Goal: Transaction & Acquisition: Purchase product/service

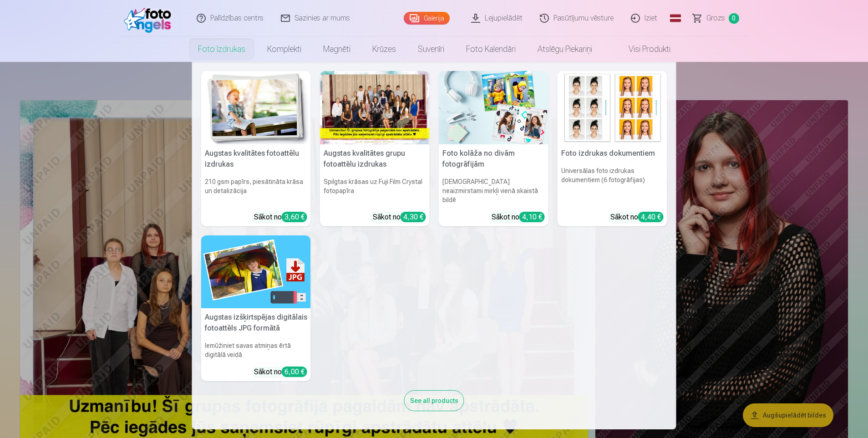
click at [231, 46] on link "Foto izdrukas" at bounding box center [221, 48] width 69 height 25
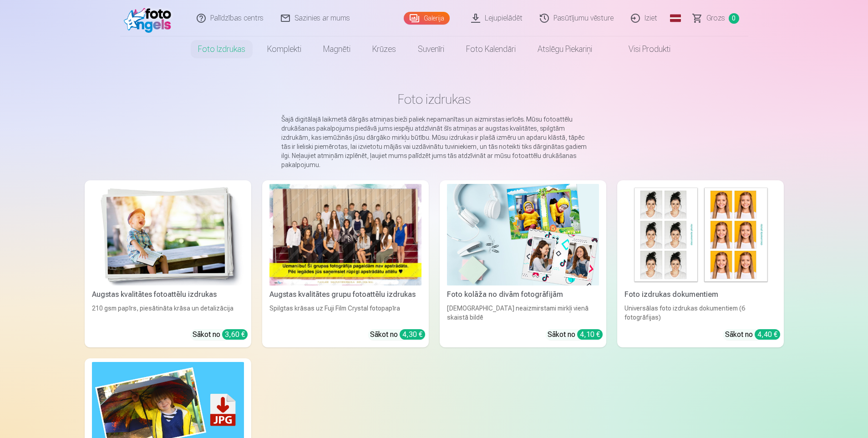
click at [385, 261] on div at bounding box center [346, 235] width 152 height 102
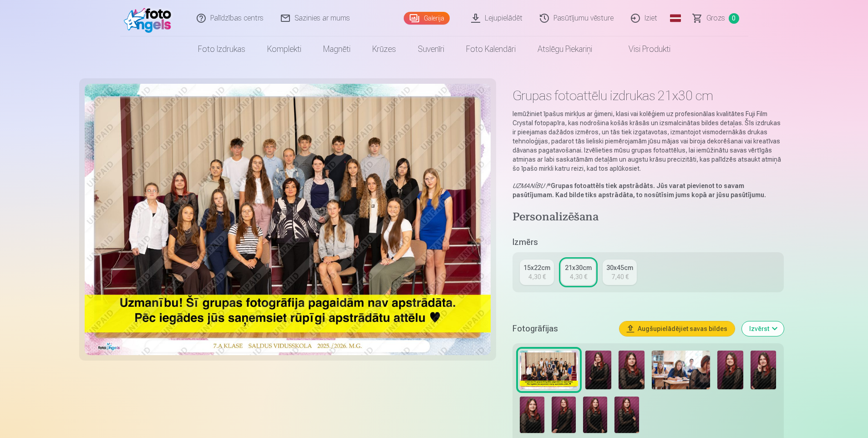
click at [544, 270] on div "15x22cm" at bounding box center [537, 267] width 27 height 9
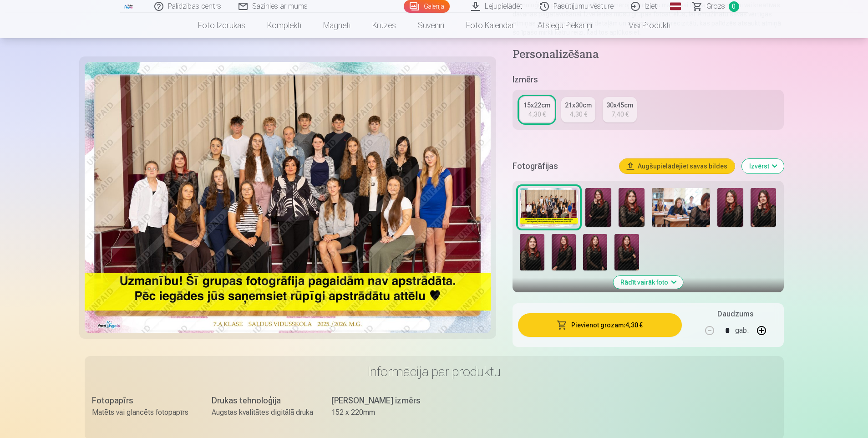
scroll to position [46, 0]
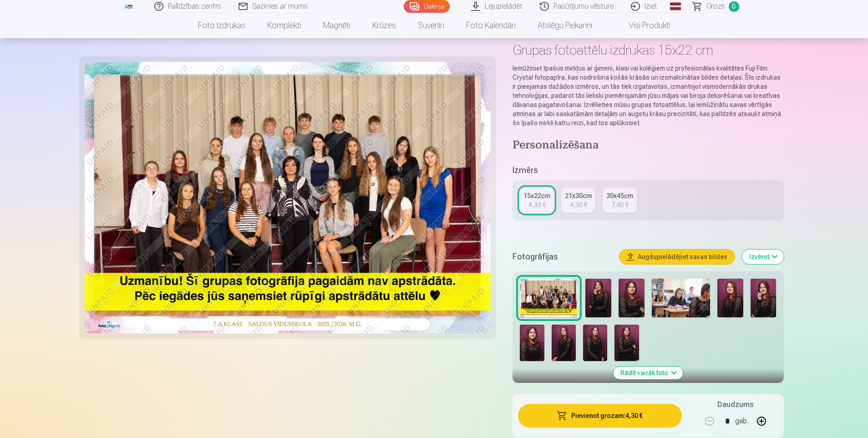
click at [699, 258] on button "Augšupielādējiet savas bildes" at bounding box center [677, 257] width 115 height 15
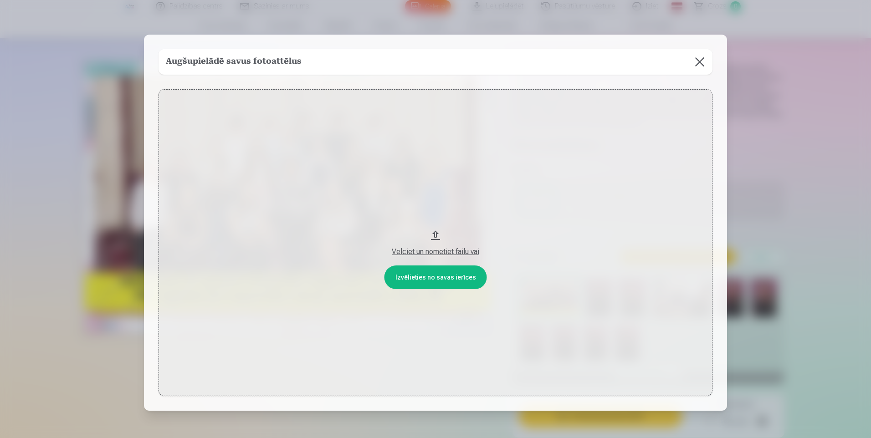
click at [465, 280] on button "Velciet un nometiet failu vai" at bounding box center [435, 242] width 554 height 306
click at [455, 253] on div "Velciet un nometiet failu vai" at bounding box center [435, 251] width 535 height 11
click at [702, 60] on button at bounding box center [699, 61] width 25 height 25
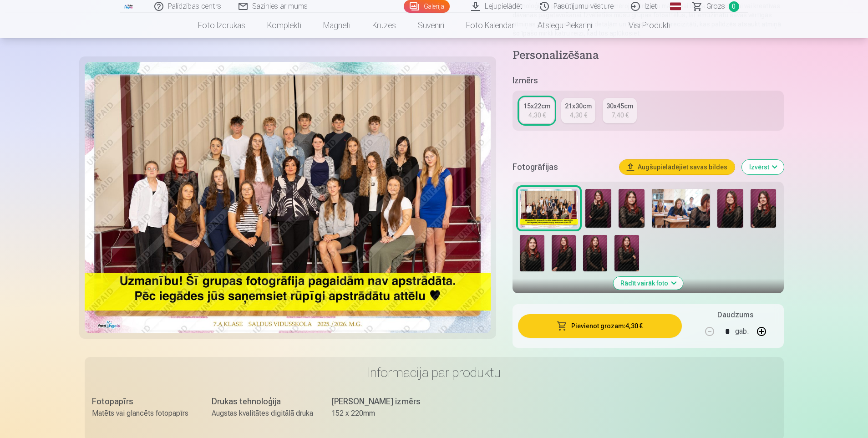
scroll to position [91, 0]
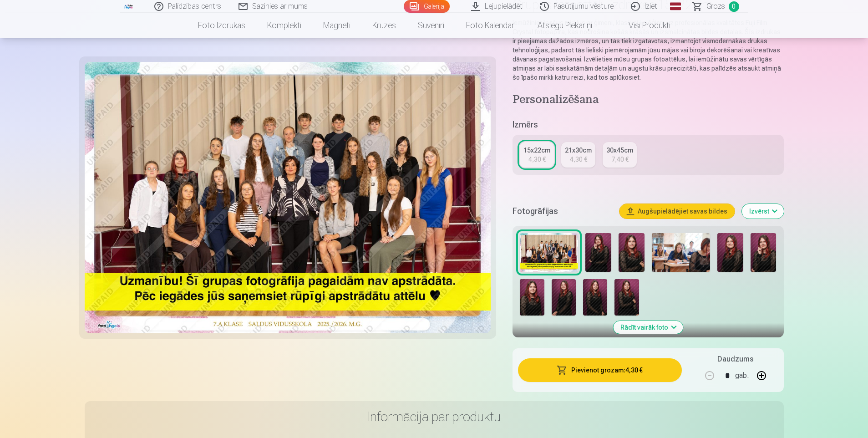
click at [651, 374] on button "Pievienot grozam : 4,30 €" at bounding box center [599, 370] width 163 height 24
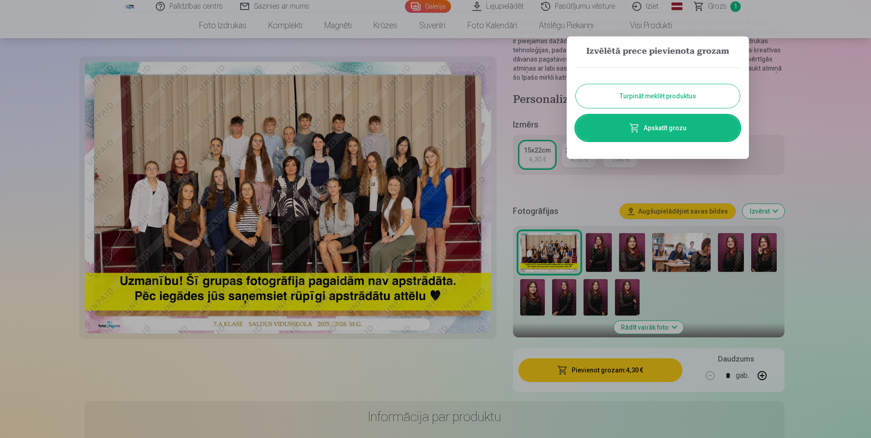
click at [653, 98] on button "Turpināt meklēt produktus" at bounding box center [658, 96] width 164 height 24
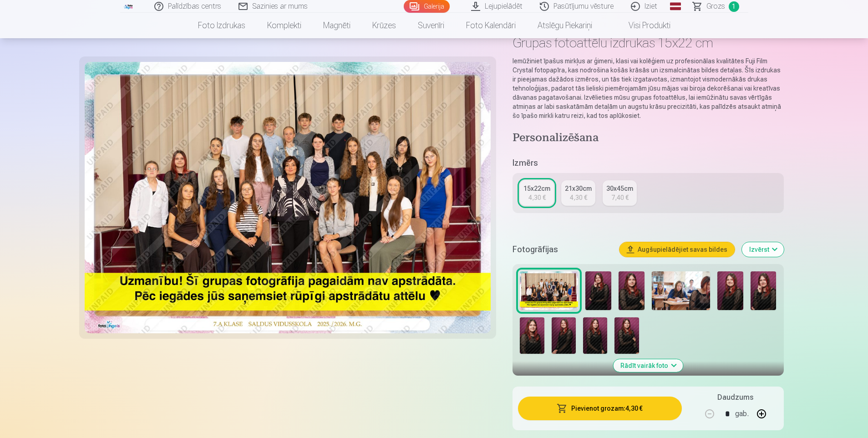
scroll to position [0, 0]
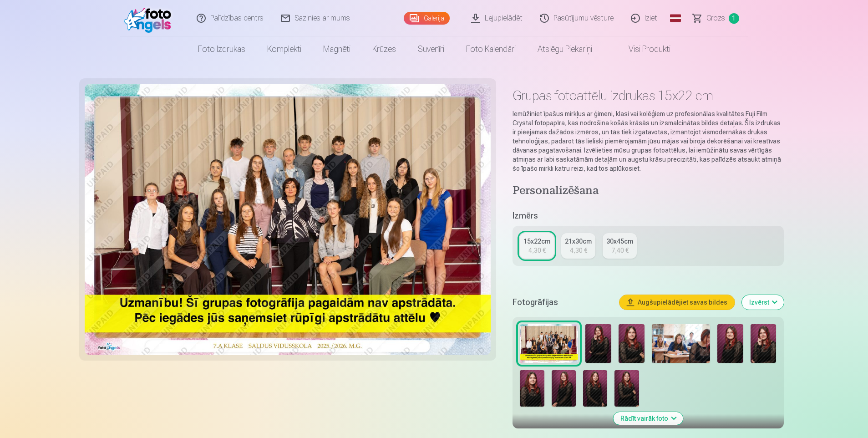
click at [334, 44] on link "Magnēti" at bounding box center [336, 48] width 49 height 25
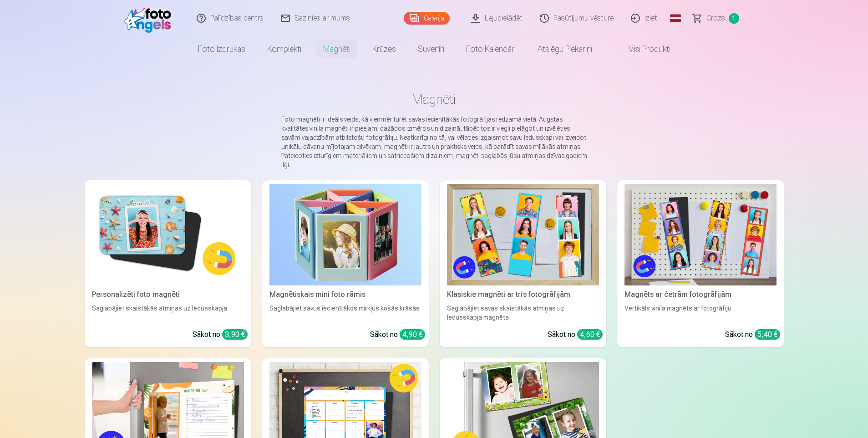
click at [563, 256] on img at bounding box center [523, 235] width 152 height 102
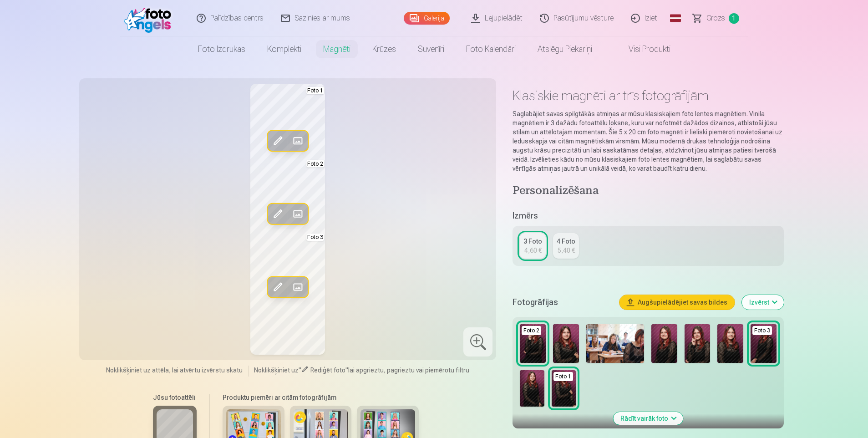
click at [563, 254] on div "5,40 €" at bounding box center [566, 250] width 17 height 9
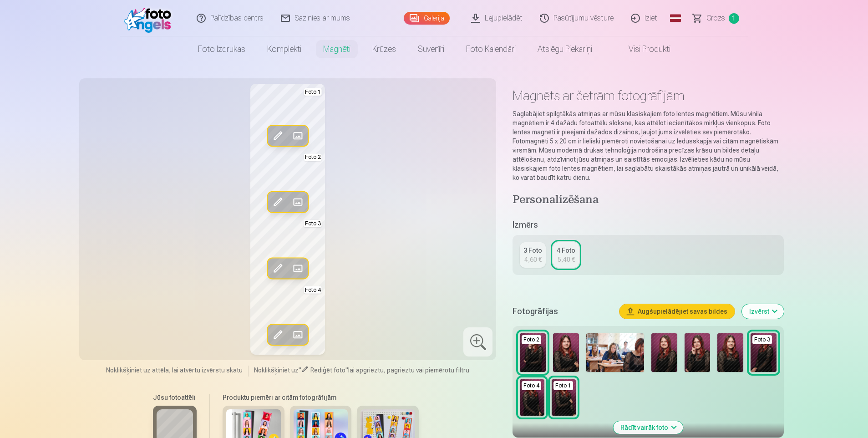
click at [532, 252] on div "3 Foto" at bounding box center [533, 250] width 19 height 9
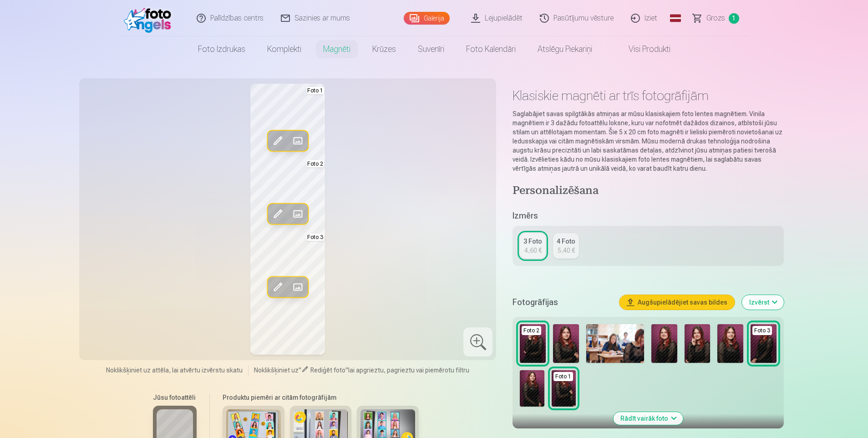
click at [561, 251] on div "5,40 €" at bounding box center [566, 250] width 17 height 9
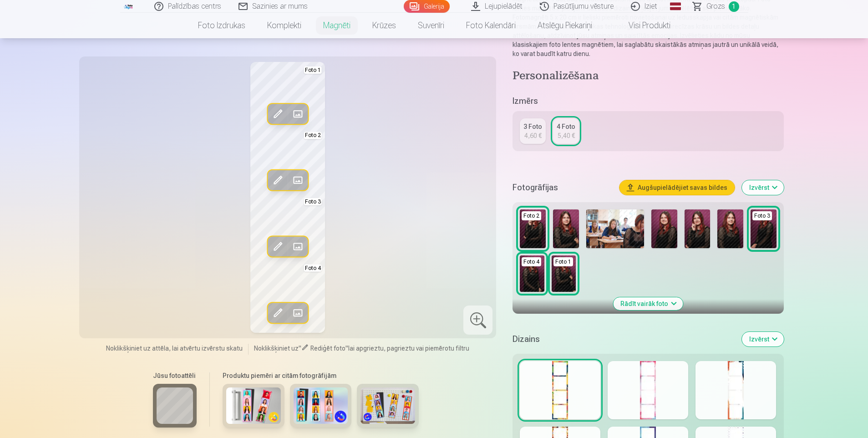
scroll to position [137, 0]
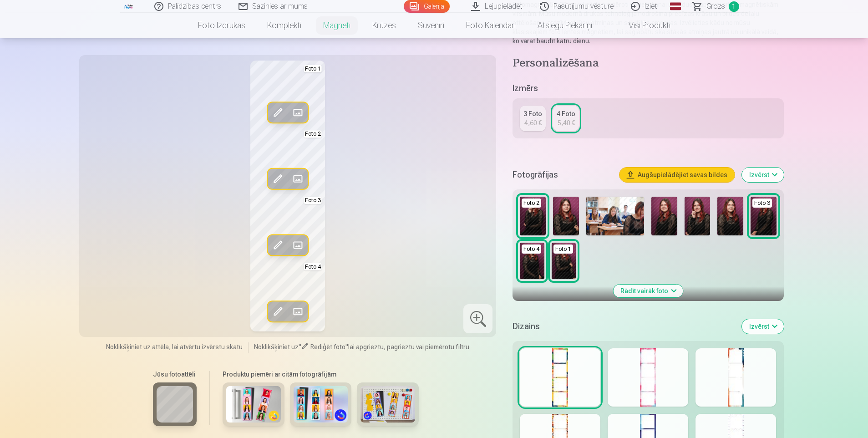
click at [296, 243] on span at bounding box center [298, 245] width 15 height 15
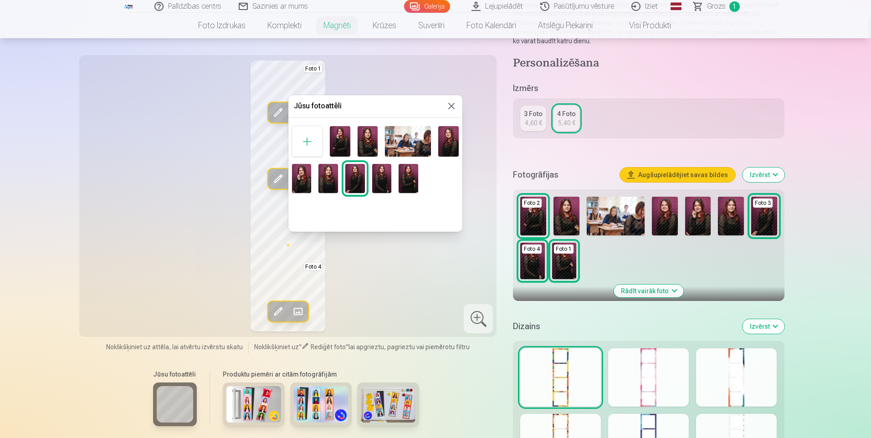
click at [366, 137] on img at bounding box center [367, 141] width 20 height 31
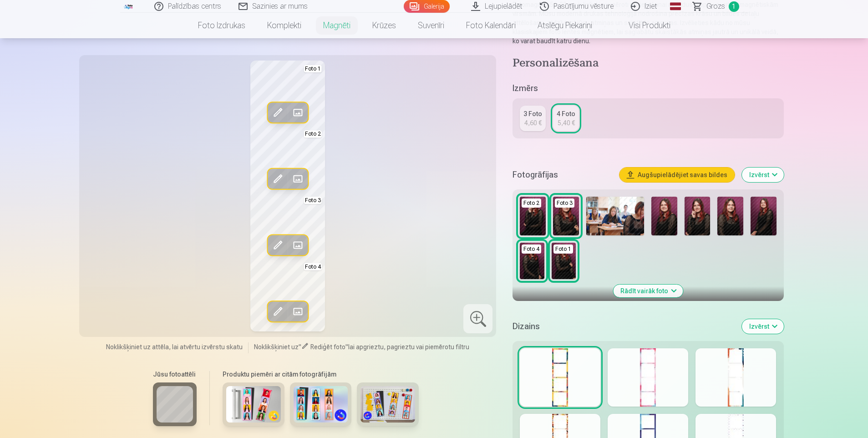
click at [296, 244] on span at bounding box center [298, 245] width 15 height 15
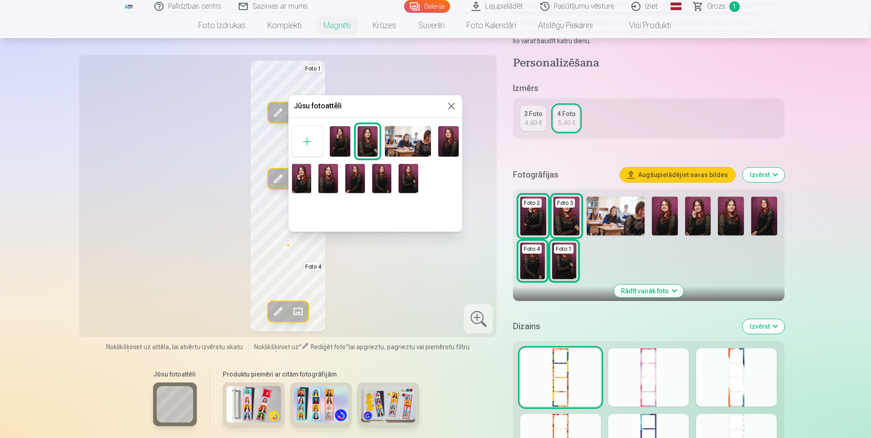
drag, startPoint x: 407, startPoint y: 103, endPoint x: 447, endPoint y: 107, distance: 40.7
click at [450, 107] on div "Jūsu fotoattēli" at bounding box center [375, 106] width 174 height 22
click at [328, 184] on img at bounding box center [328, 178] width 20 height 29
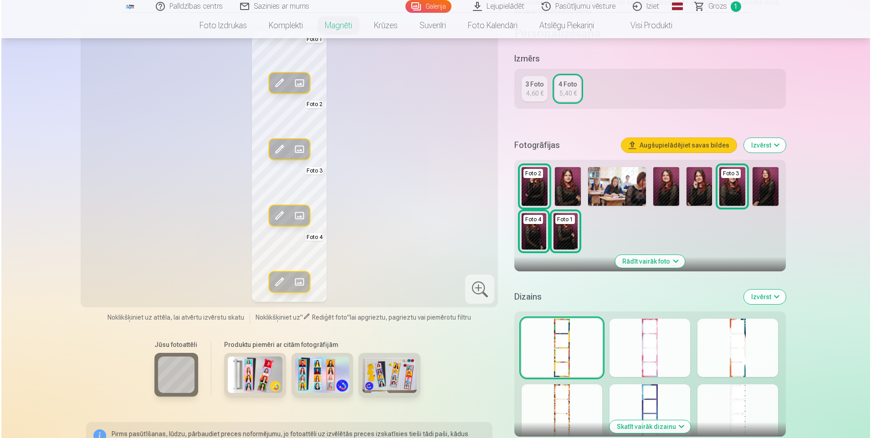
scroll to position [182, 0]
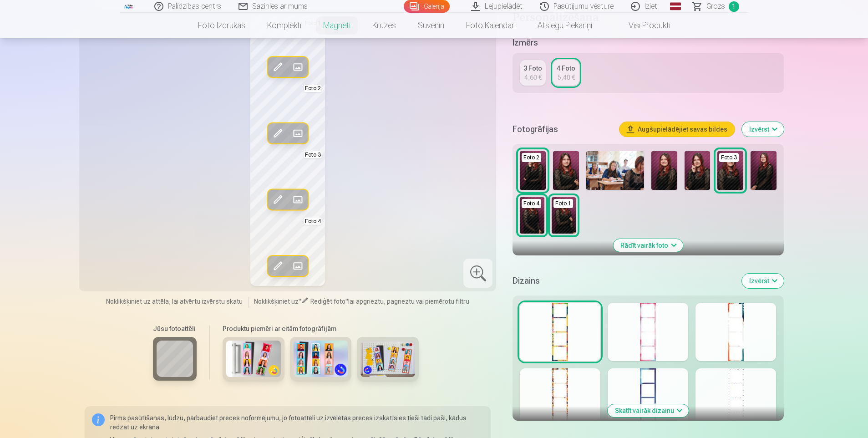
click at [276, 204] on span at bounding box center [277, 199] width 15 height 15
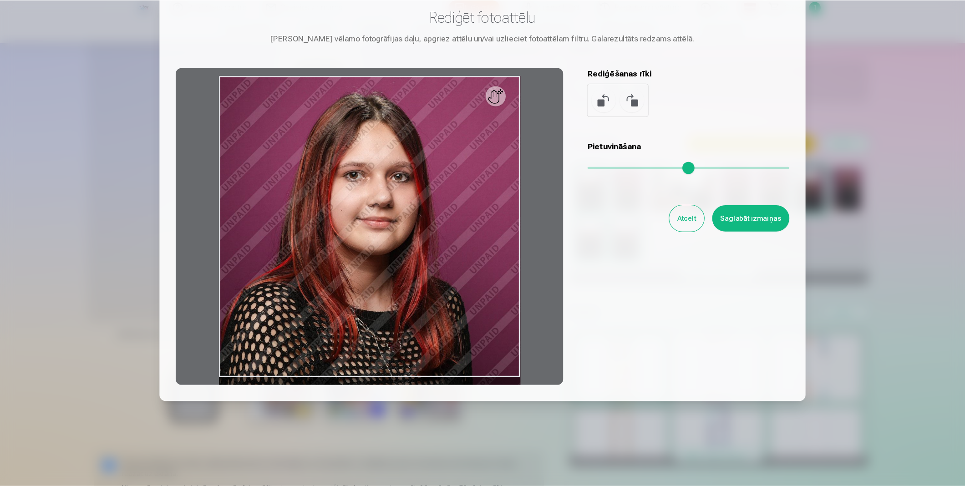
scroll to position [46, 0]
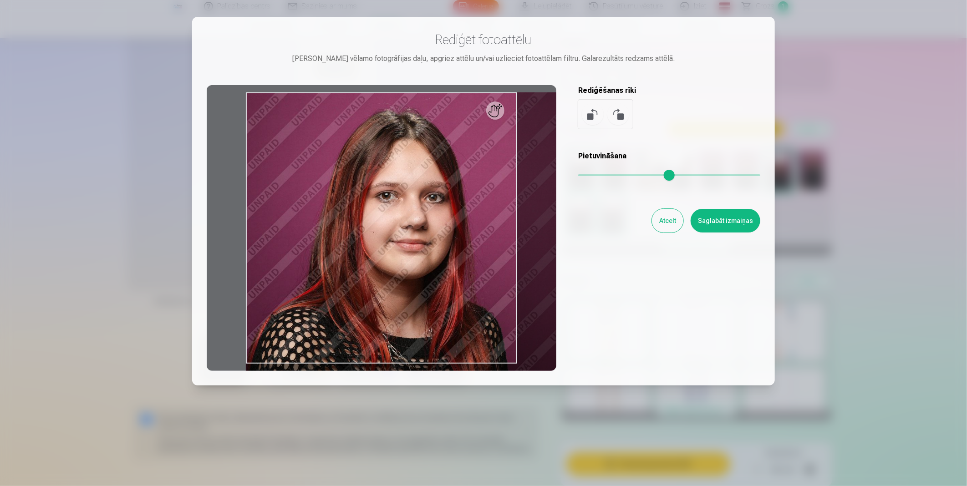
type input "*"
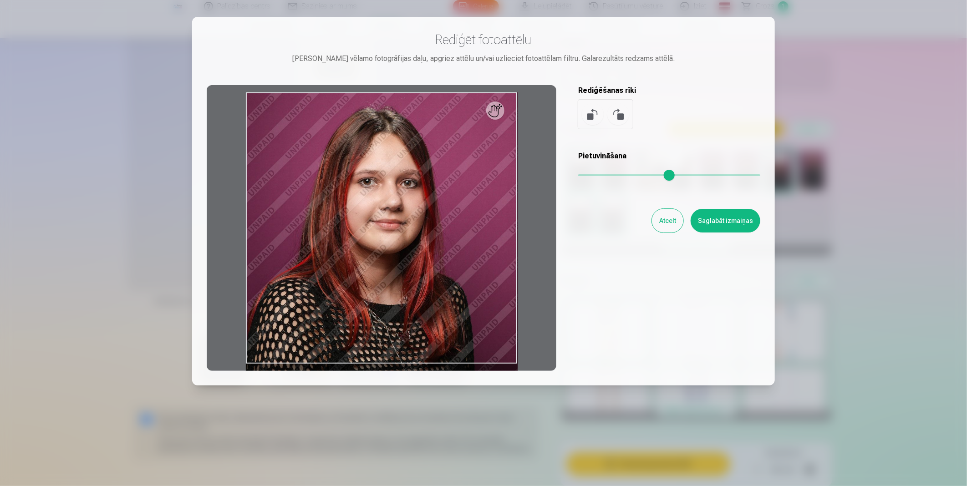
drag, startPoint x: 585, startPoint y: 173, endPoint x: 544, endPoint y: 172, distance: 41.4
click at [578, 174] on input "range" at bounding box center [669, 175] width 182 height 2
click at [666, 223] on button "Atcelt" at bounding box center [667, 221] width 31 height 24
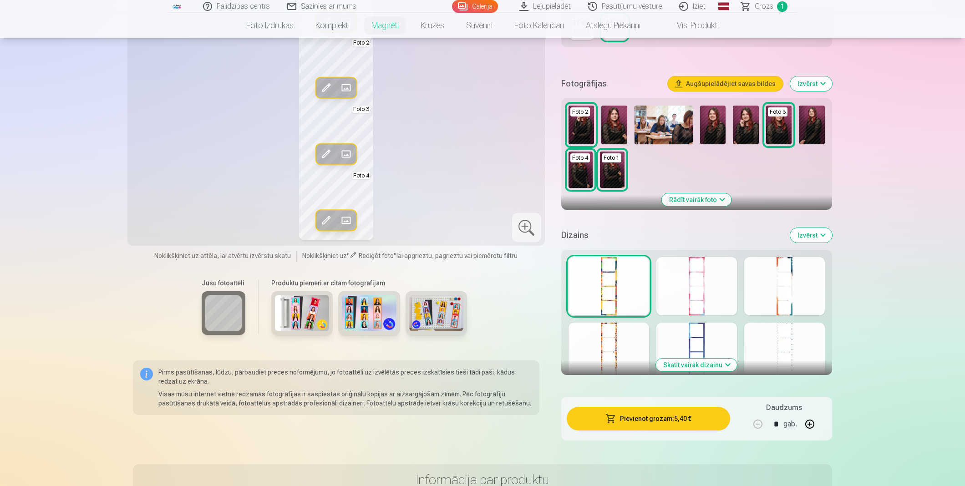
scroll to position [233, 0]
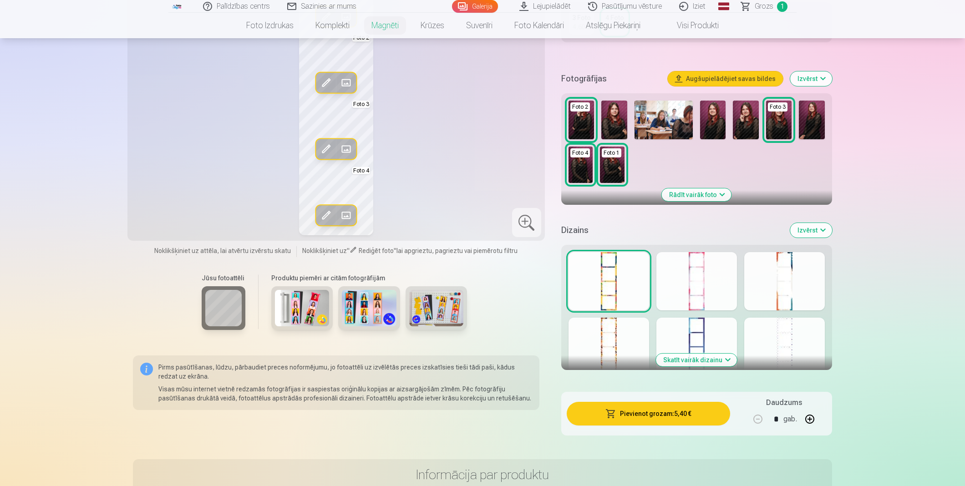
click at [802, 347] on div at bounding box center [784, 347] width 81 height 58
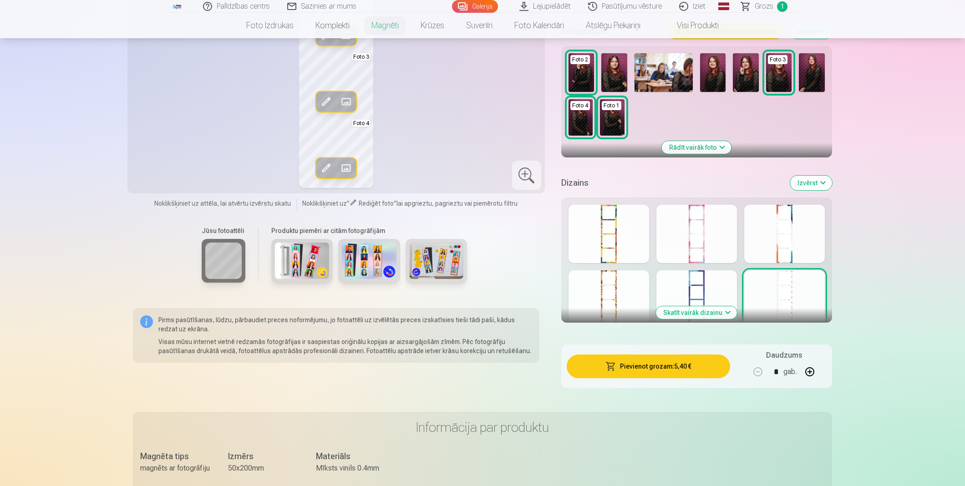
scroll to position [283, 0]
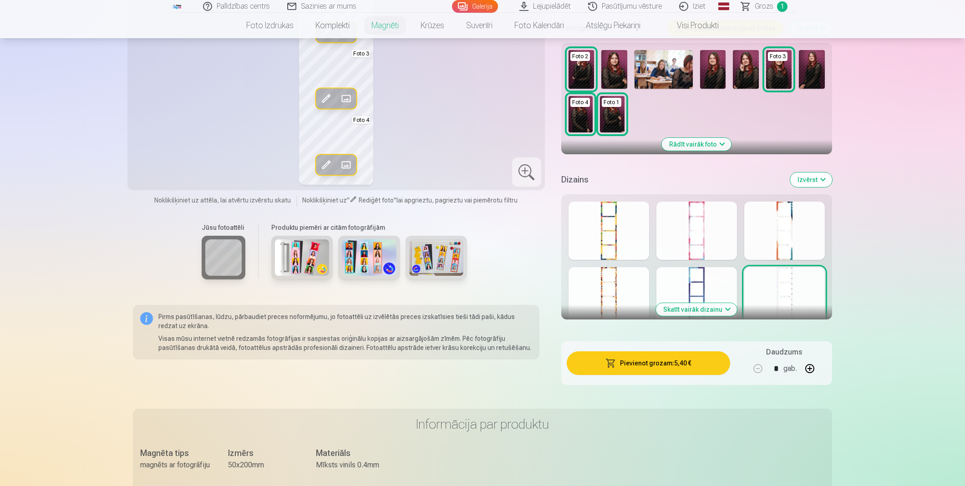
click at [704, 316] on div at bounding box center [697, 296] width 81 height 58
click at [704, 307] on button "Skatīt vairāk dizainu" at bounding box center [696, 309] width 81 height 13
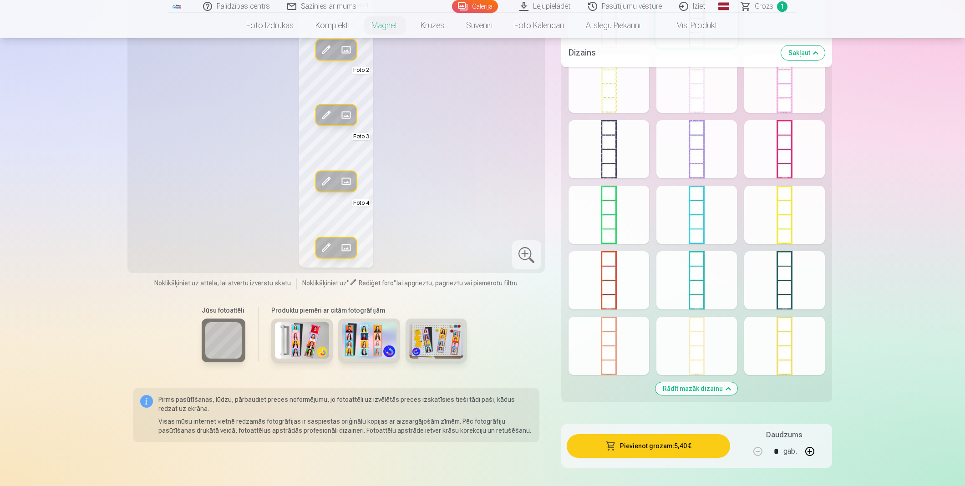
scroll to position [688, 0]
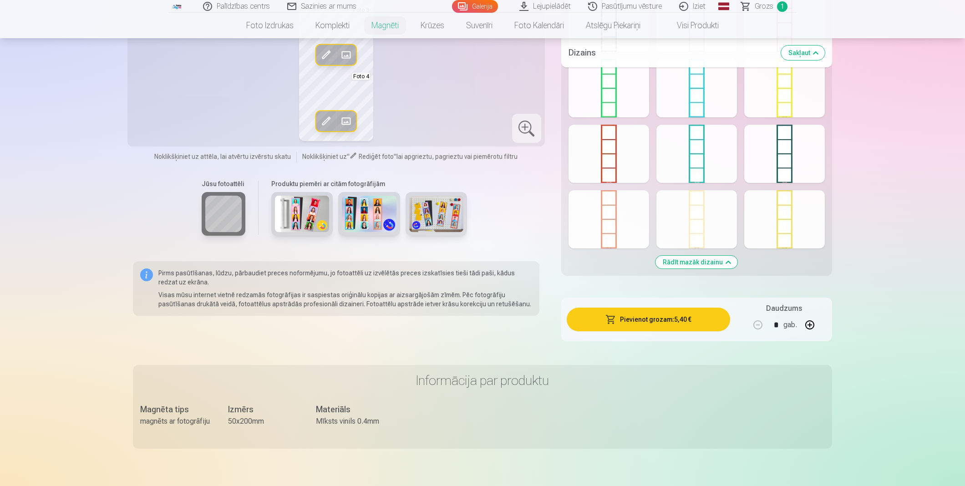
click at [682, 194] on div at bounding box center [697, 219] width 81 height 58
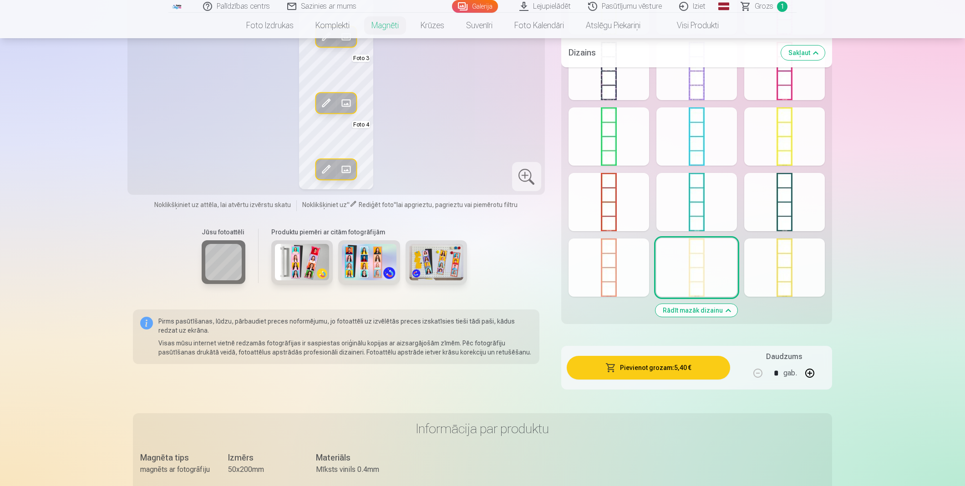
scroll to position [435, 0]
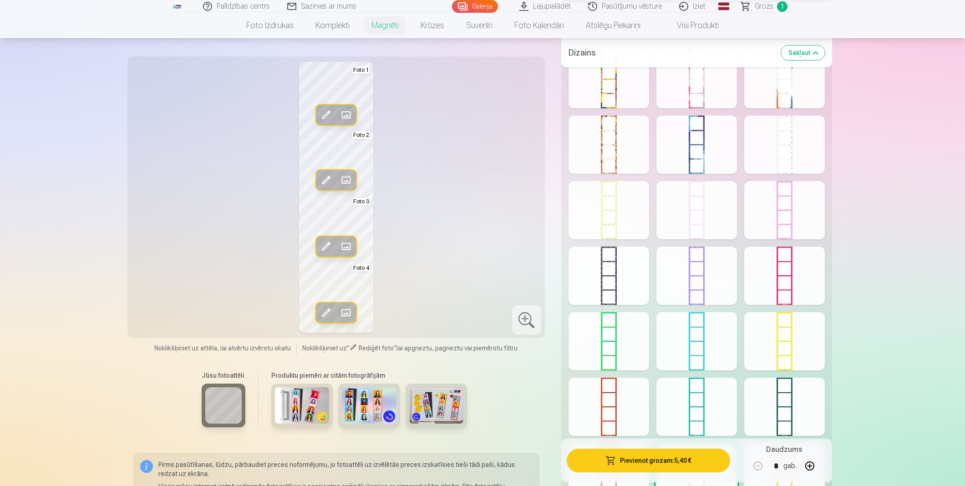
click at [697, 276] on div at bounding box center [697, 276] width 81 height 58
click at [784, 389] on div at bounding box center [784, 407] width 81 height 58
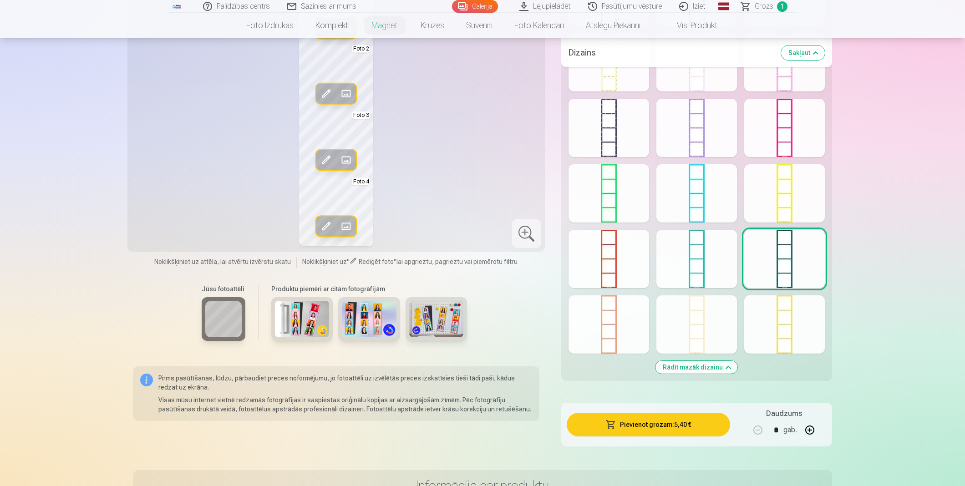
scroll to position [586, 0]
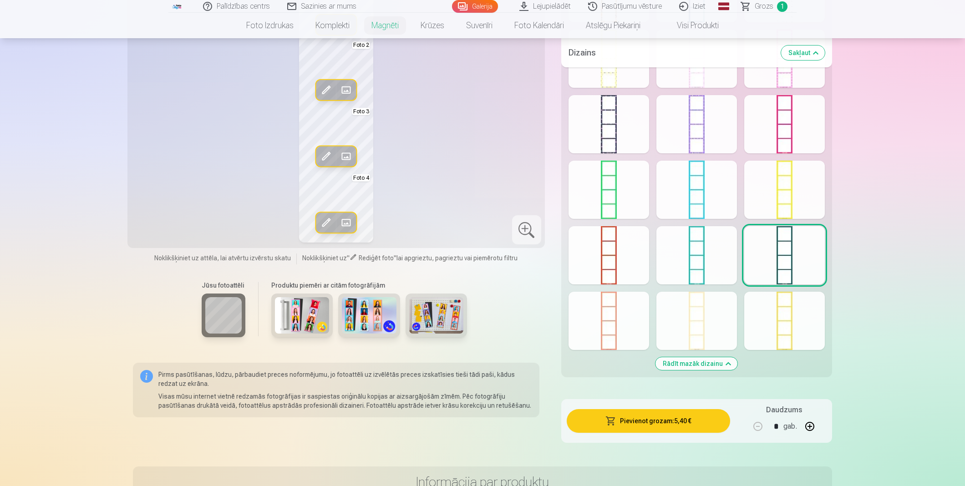
click at [603, 139] on div at bounding box center [609, 124] width 81 height 58
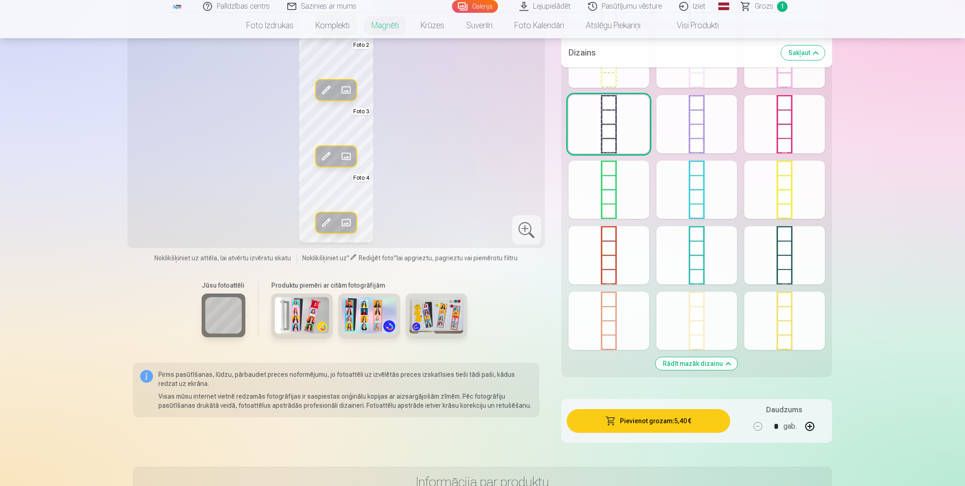
click at [780, 257] on div at bounding box center [784, 255] width 81 height 58
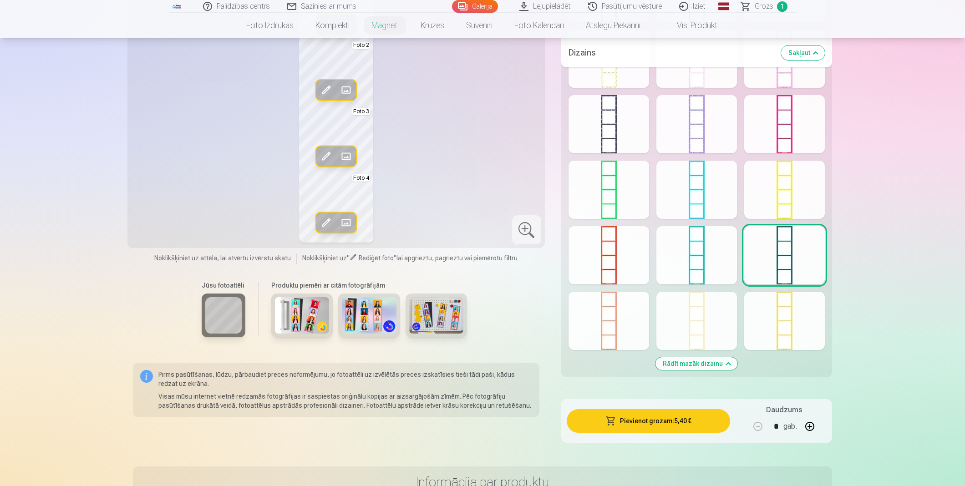
click at [719, 337] on div at bounding box center [697, 321] width 81 height 58
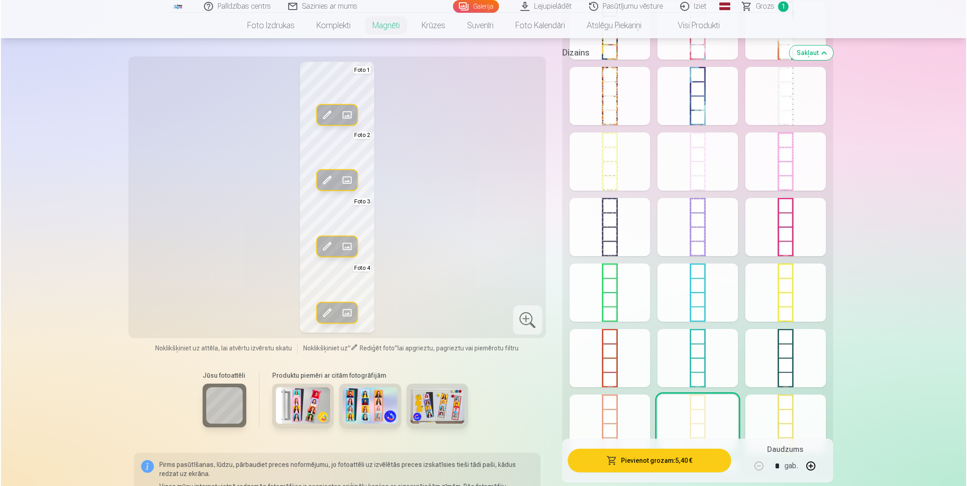
scroll to position [485, 0]
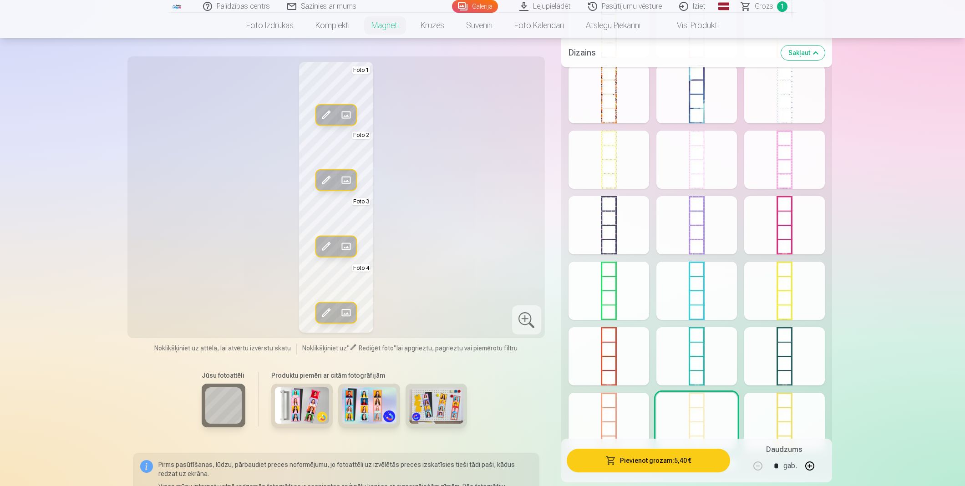
click at [663, 438] on button "Pievienot grozam : 5,40 €" at bounding box center [648, 461] width 163 height 24
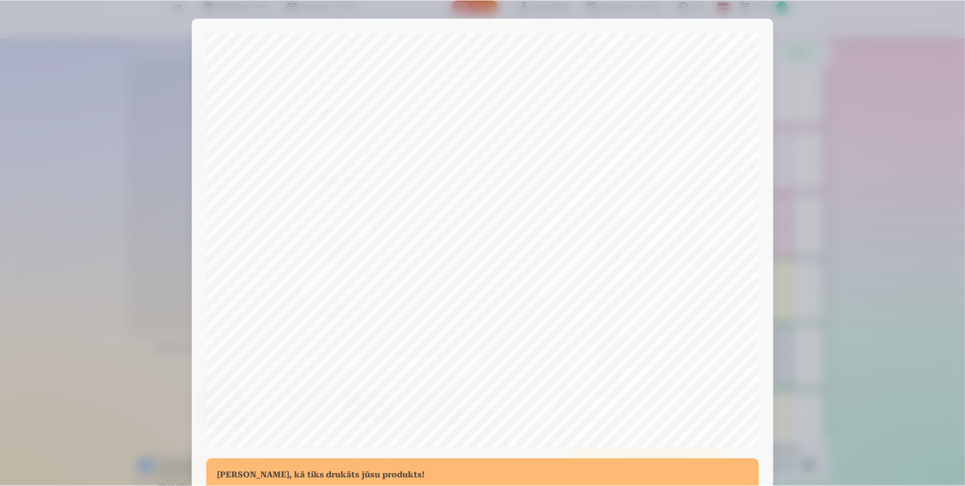
scroll to position [169, 0]
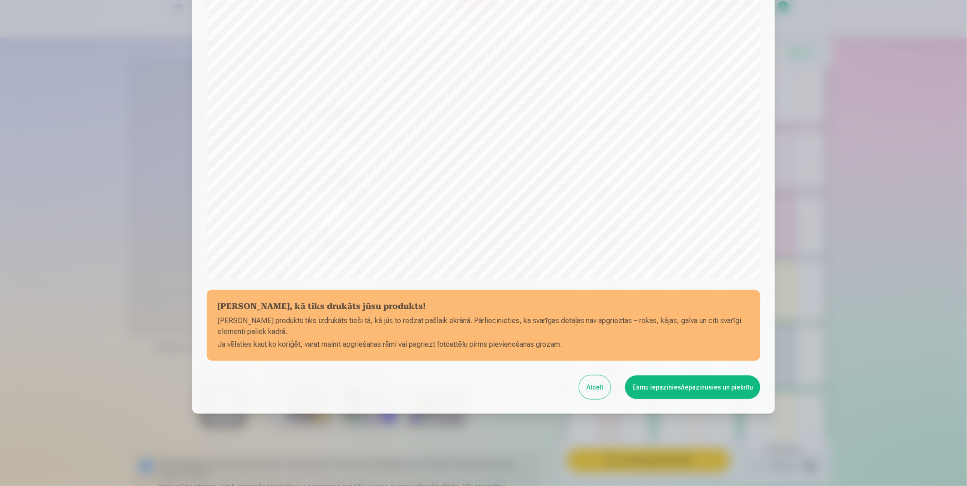
click at [658, 388] on button "Esmu iepazinies/iepazinusies un piekrītu" at bounding box center [692, 388] width 135 height 24
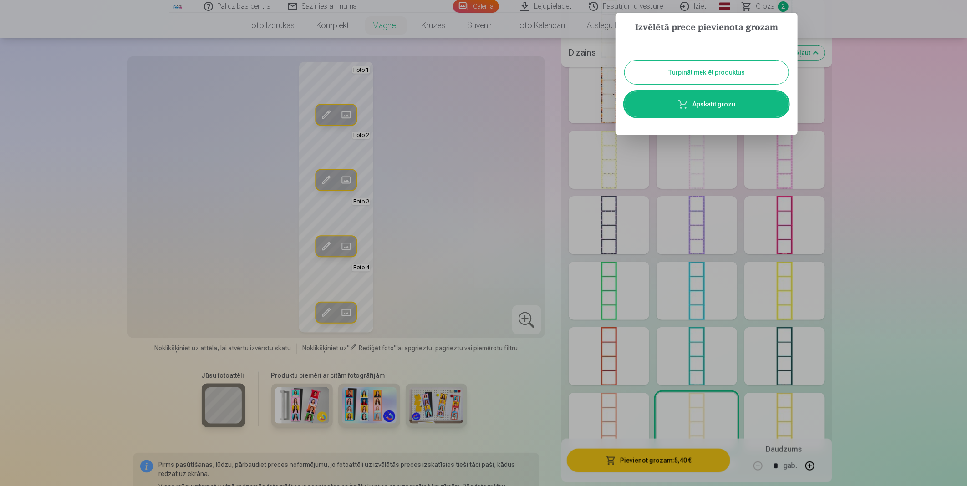
click at [692, 79] on button "Turpināt meklēt produktus" at bounding box center [707, 73] width 164 height 24
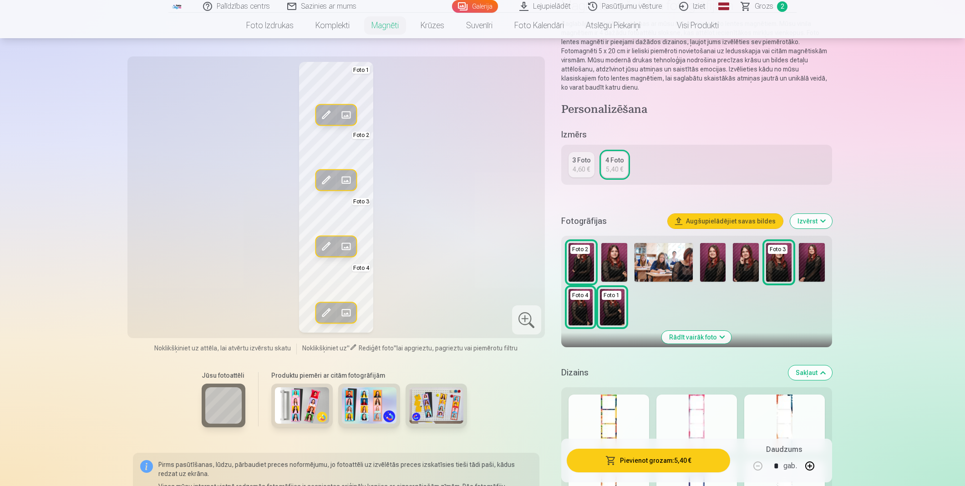
scroll to position [0, 0]
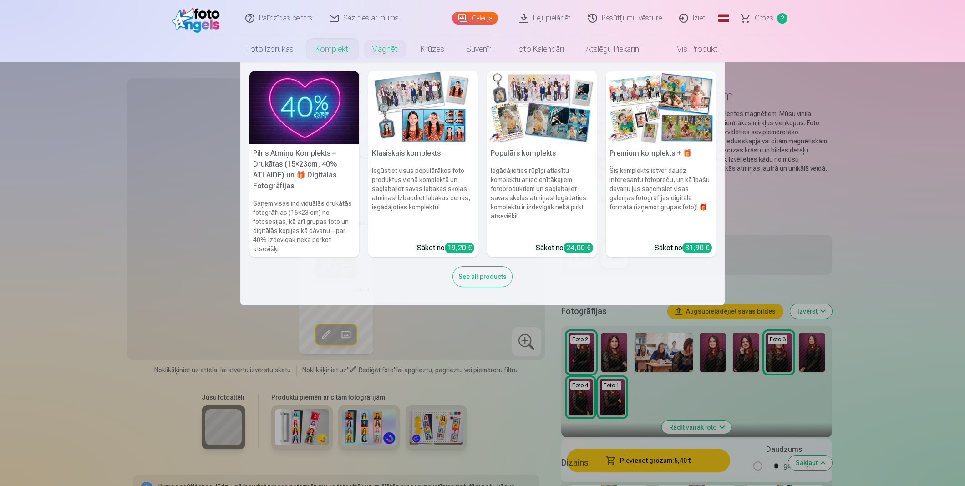
click at [411, 131] on img at bounding box center [423, 107] width 110 height 73
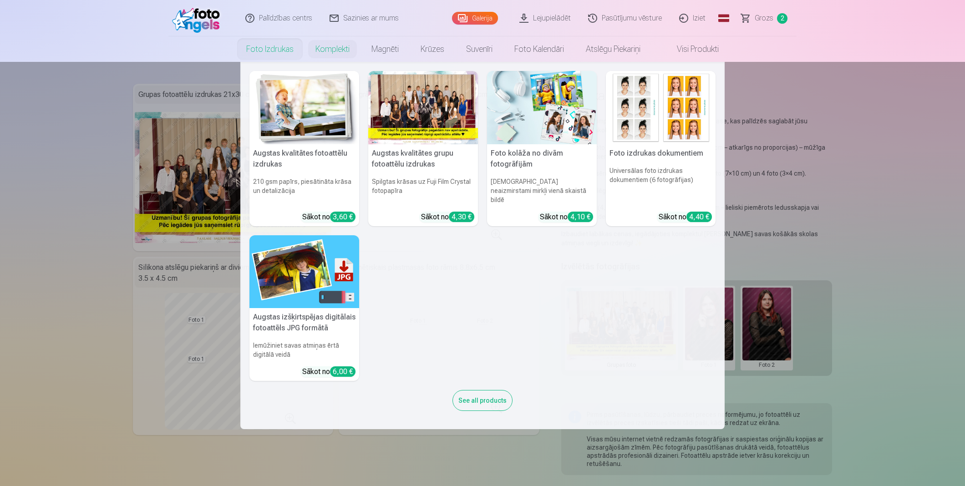
click at [285, 116] on img at bounding box center [305, 107] width 110 height 73
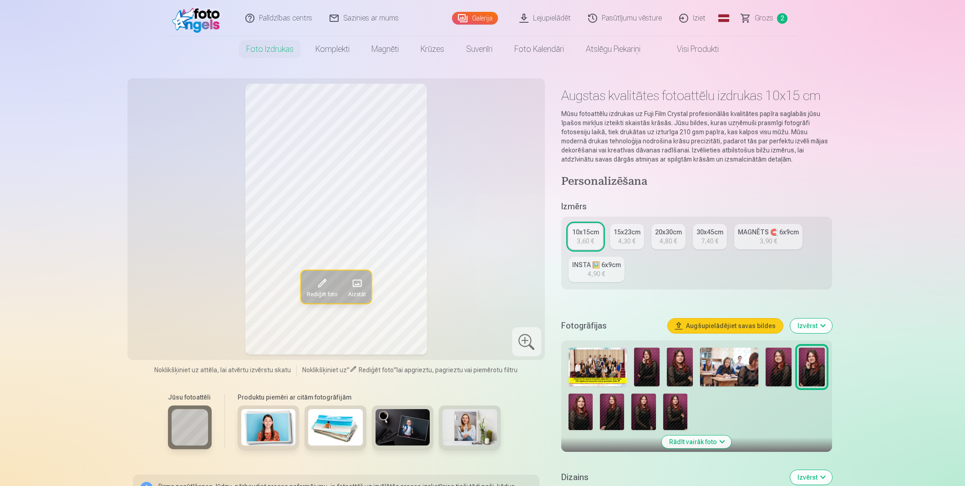
click at [676, 374] on img at bounding box center [680, 367] width 26 height 39
click at [747, 241] on link "MAGNĒTS 🧲 6x9cm 3,90 €" at bounding box center [768, 236] width 68 height 25
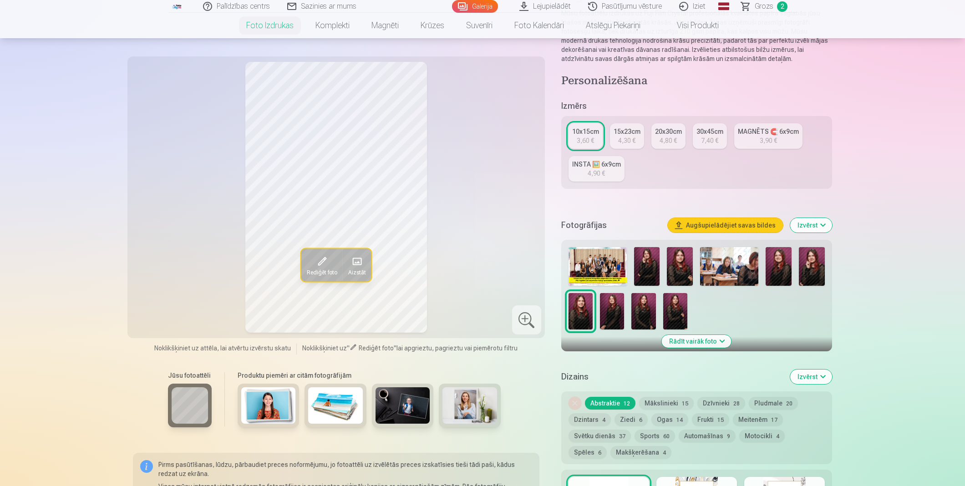
scroll to position [101, 0]
click at [653, 406] on button "Mākslinieki 15" at bounding box center [666, 403] width 55 height 13
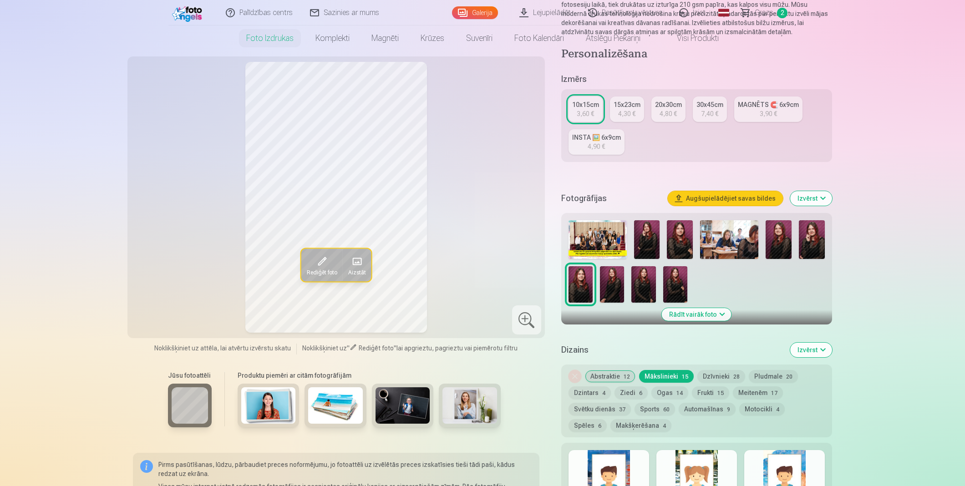
scroll to position [0, 0]
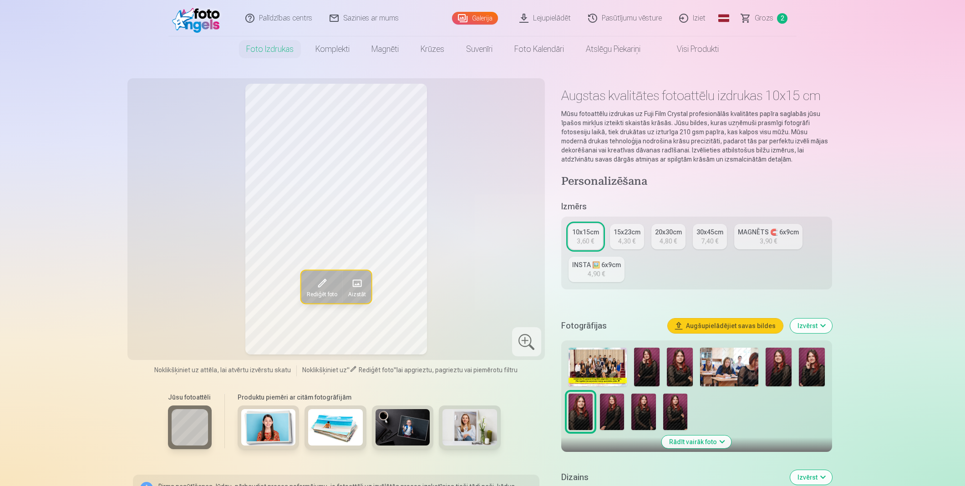
click at [591, 230] on div "10x15cm" at bounding box center [585, 232] width 27 height 9
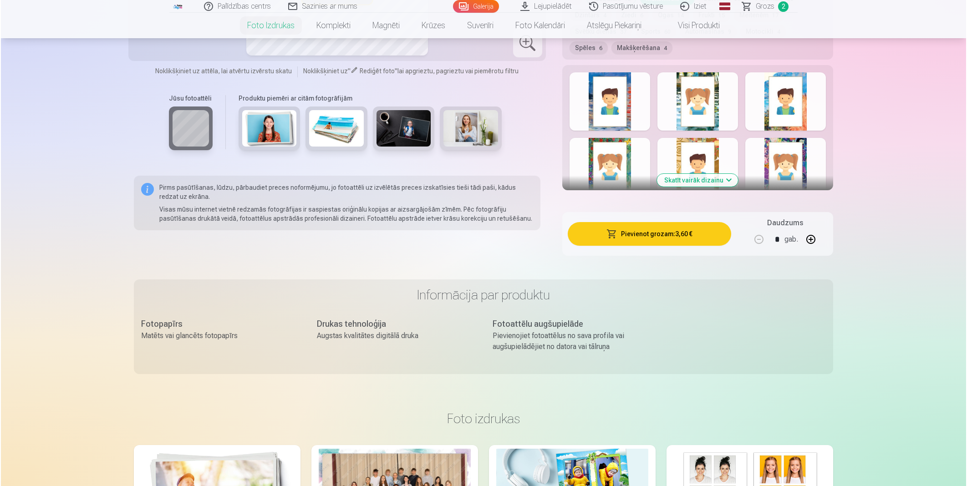
scroll to position [506, 0]
click at [672, 235] on button "Pievienot grozam : 3,60 €" at bounding box center [648, 234] width 163 height 24
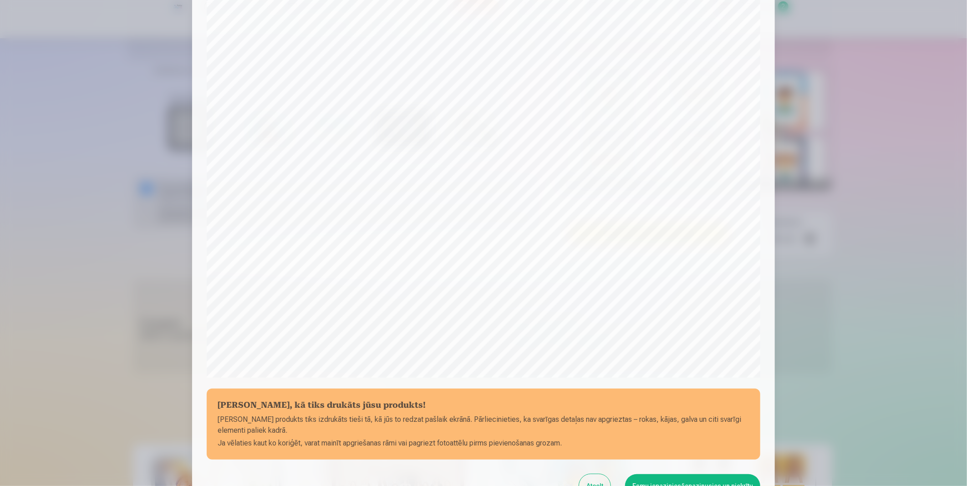
scroll to position [169, 0]
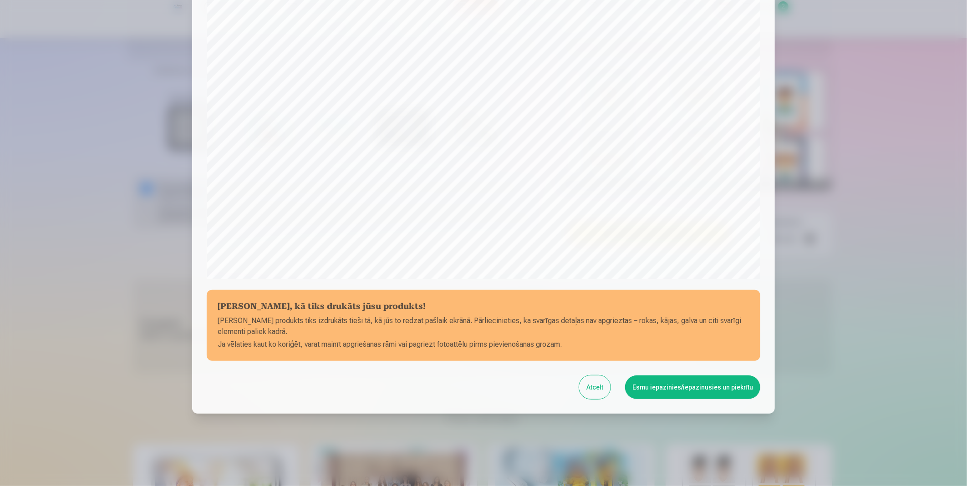
click at [659, 393] on button "Esmu iepazinies/iepazinusies un piekrītu" at bounding box center [692, 388] width 135 height 24
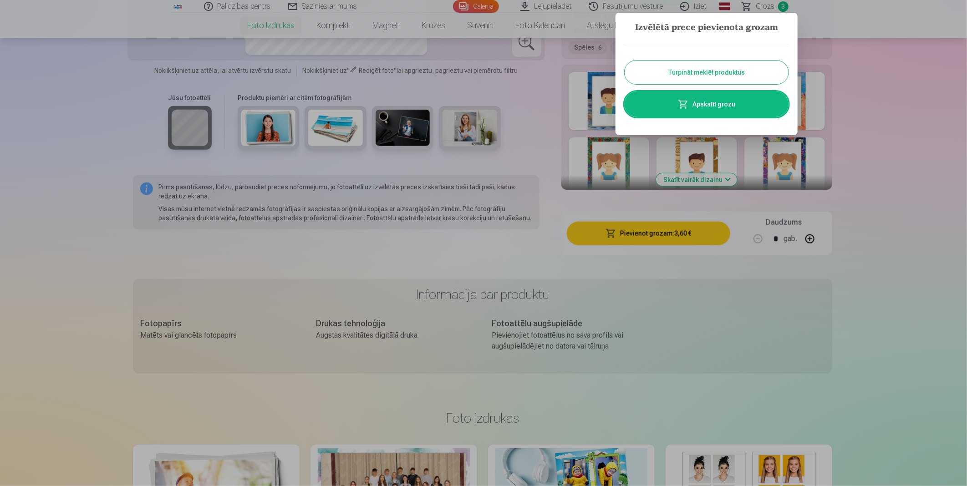
click at [711, 107] on link "Apskatīt grozu" at bounding box center [707, 104] width 164 height 25
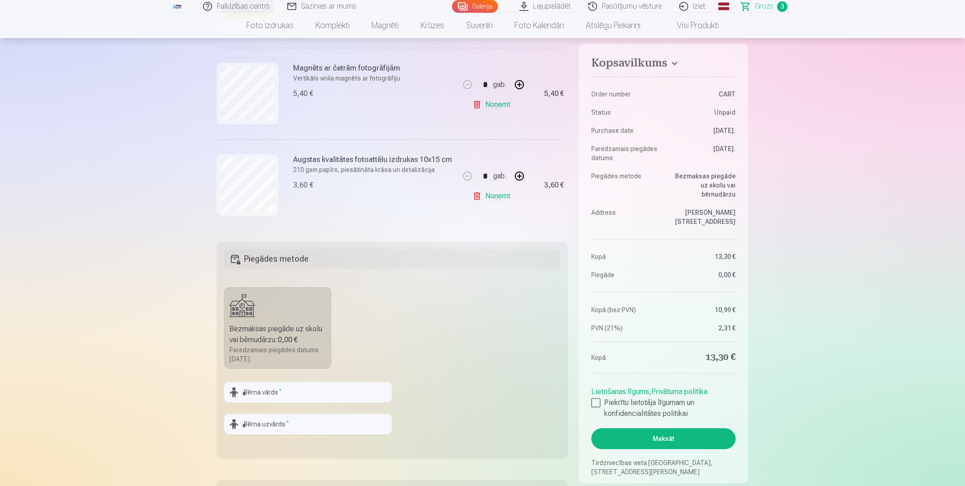
scroll to position [152, 0]
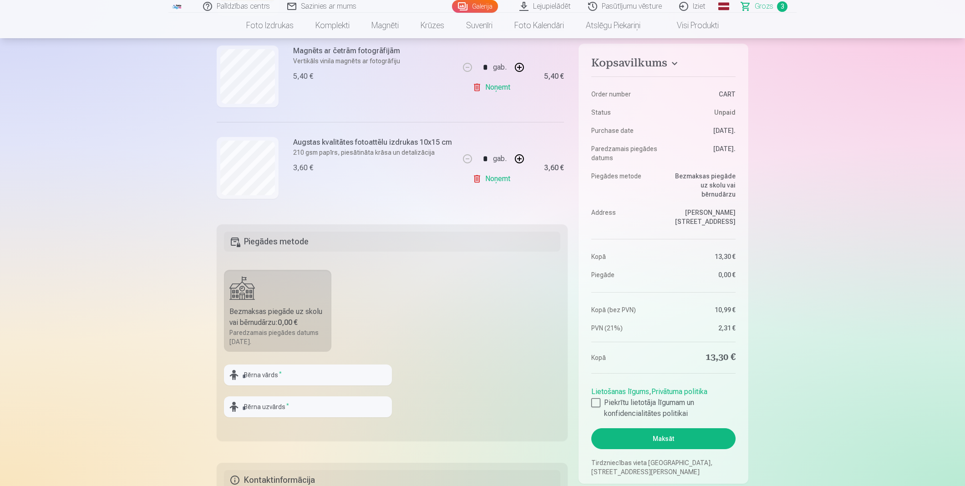
click at [287, 309] on div "Bezmaksas piegāde uz skolu vai bērnudārzu : 0,00 €" at bounding box center [277, 317] width 97 height 22
click at [306, 378] on input "text" at bounding box center [308, 375] width 168 height 21
click at [513, 348] on fieldset "Piegādes metode Bezmaksas piegāde uz skolu vai bērnudārzu : 0,00 € Paredzamais …" at bounding box center [392, 332] width 351 height 217
click at [295, 375] on input "text" at bounding box center [308, 375] width 168 height 21
type input "****"
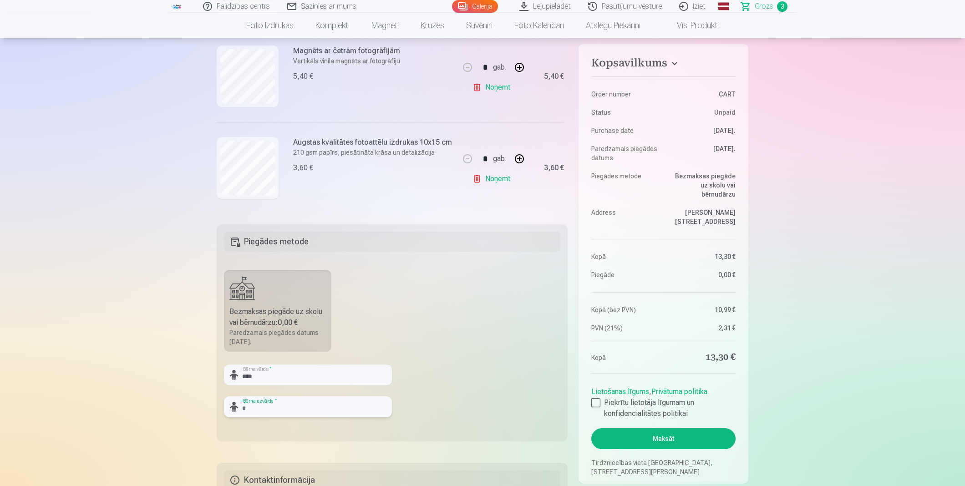
click at [302, 406] on input "text" at bounding box center [308, 407] width 168 height 21
type input "********"
click at [451, 287] on fieldset "Piegādes metode Bezmaksas piegāde uz skolu vai bērnudārzu : 0,00 € Paredzamais …" at bounding box center [392, 332] width 351 height 217
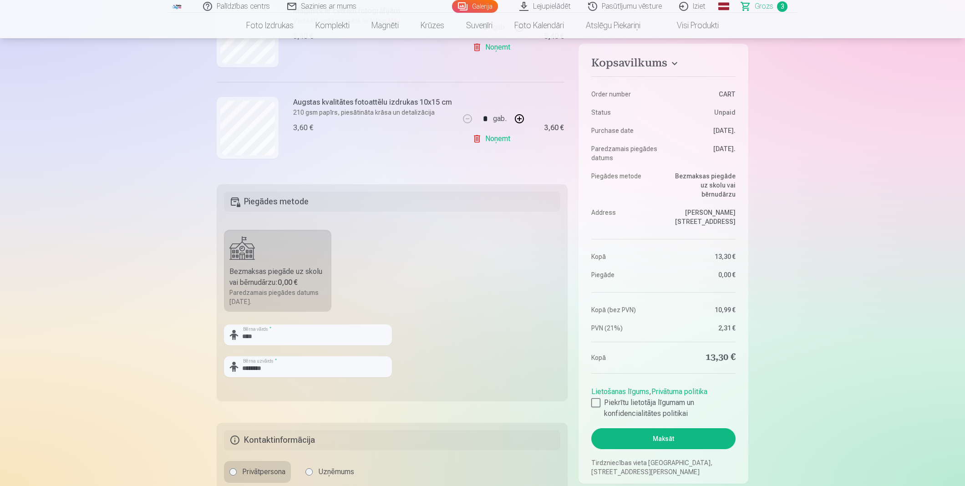
scroll to position [303, 0]
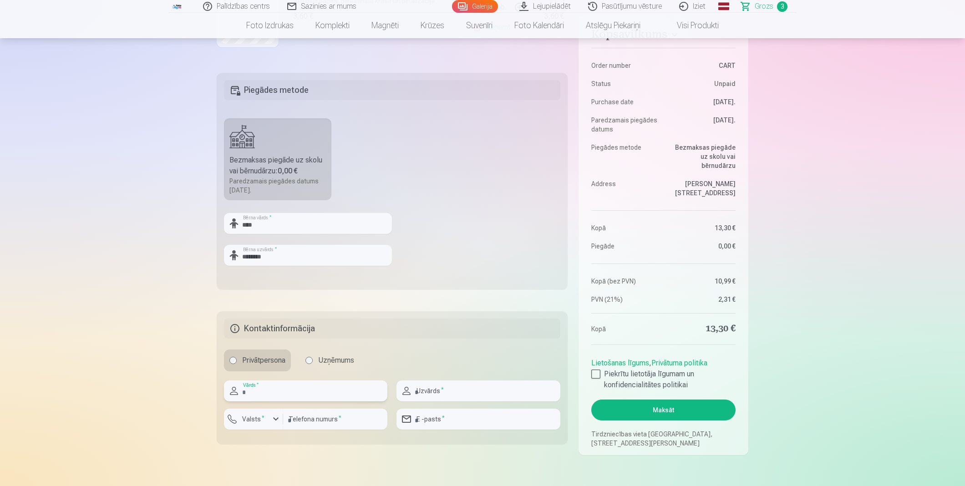
click at [285, 394] on input "text" at bounding box center [305, 391] width 163 height 21
type input "*****"
type input "*******"
type input "********"
type input "**********"
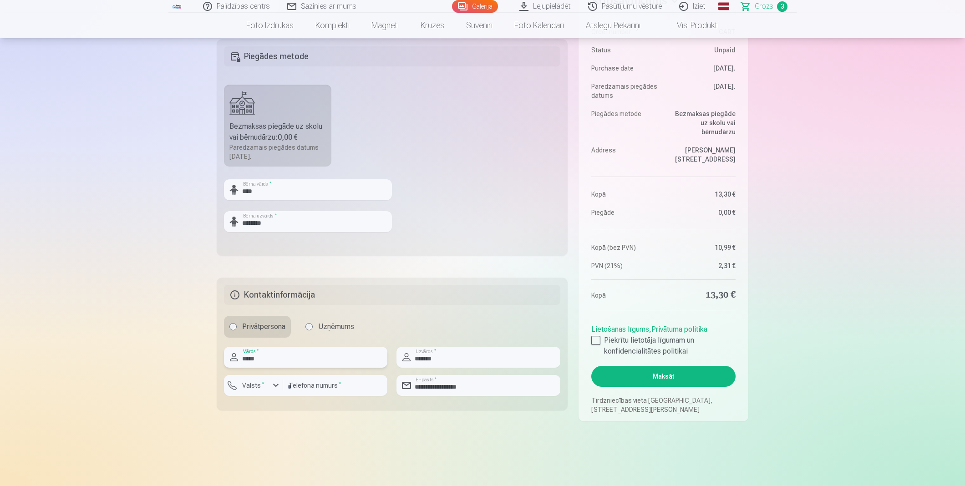
scroll to position [354, 0]
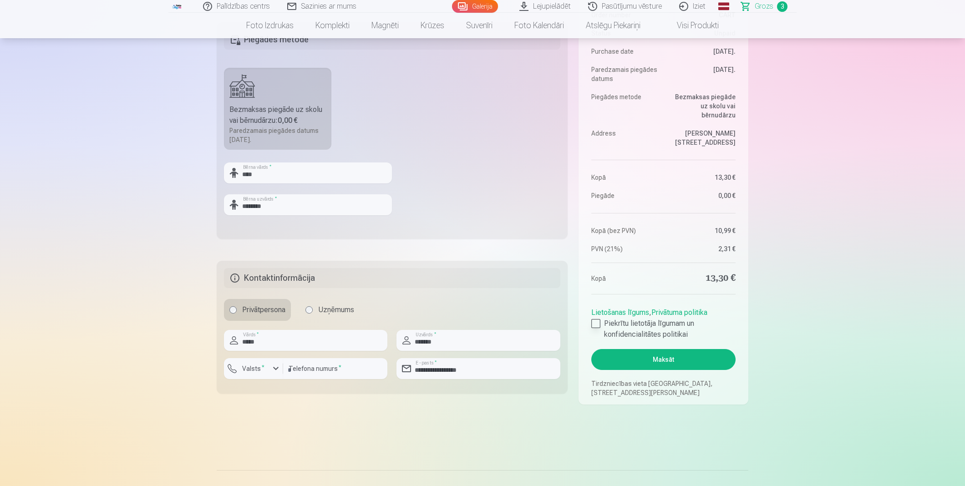
click at [598, 321] on div at bounding box center [595, 323] width 9 height 9
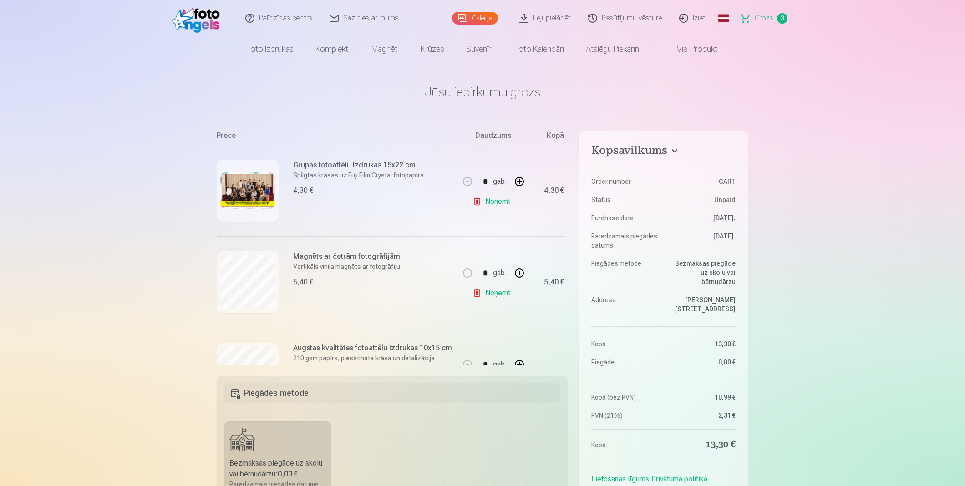
scroll to position [144, 0]
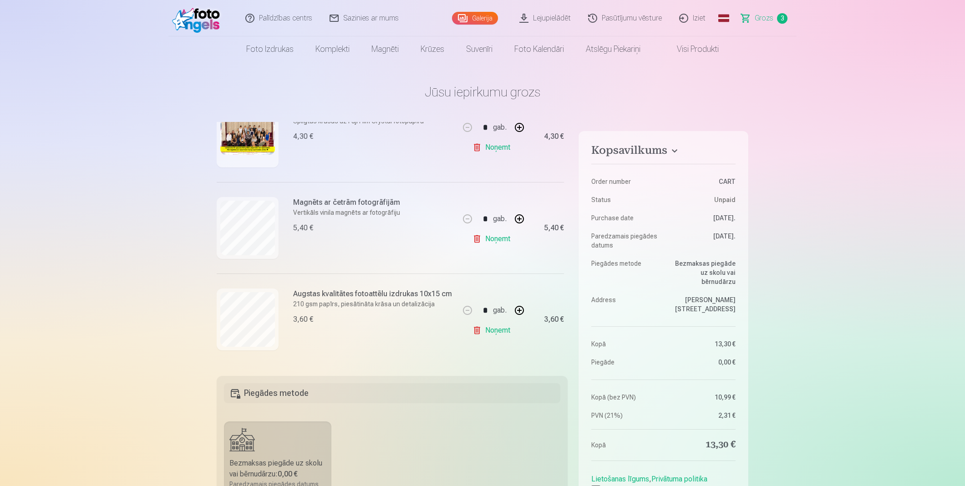
click at [518, 308] on button "button" at bounding box center [520, 311] width 22 height 22
type input "*"
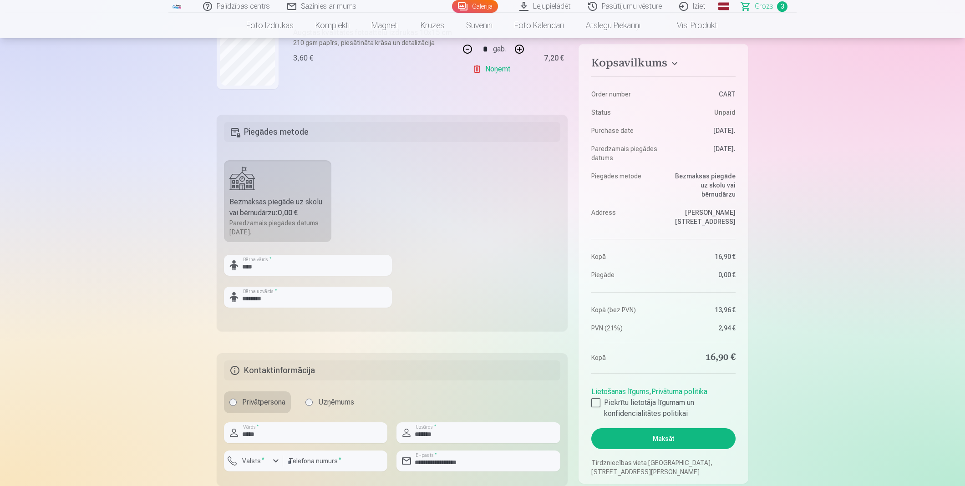
scroll to position [354, 0]
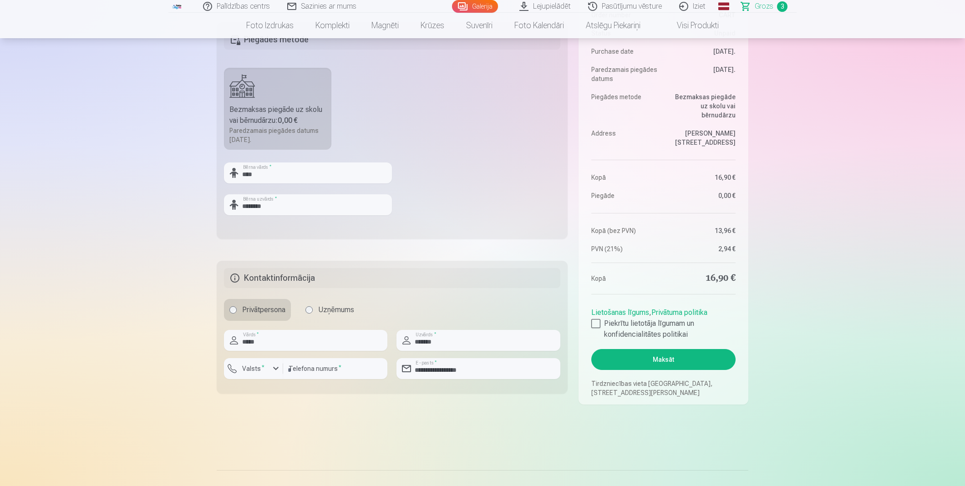
click at [665, 364] on button "Maksāt" at bounding box center [663, 359] width 144 height 21
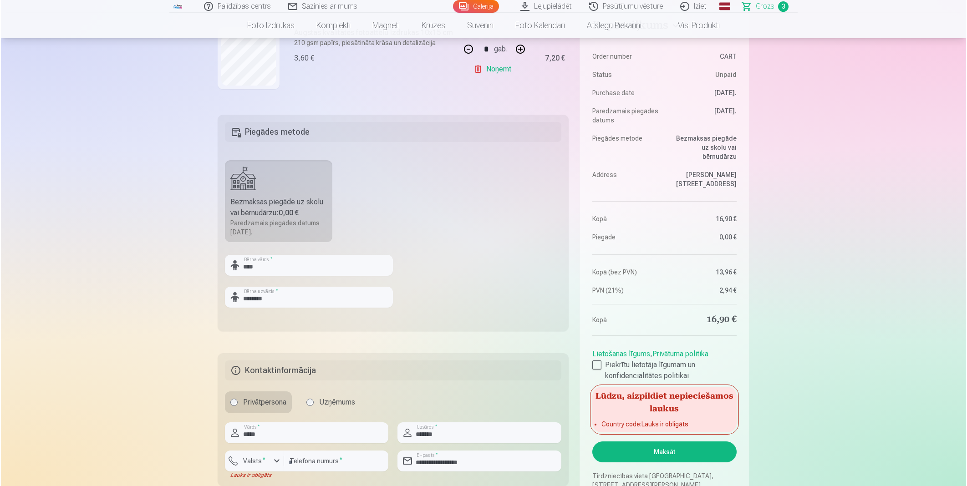
scroll to position [455, 0]
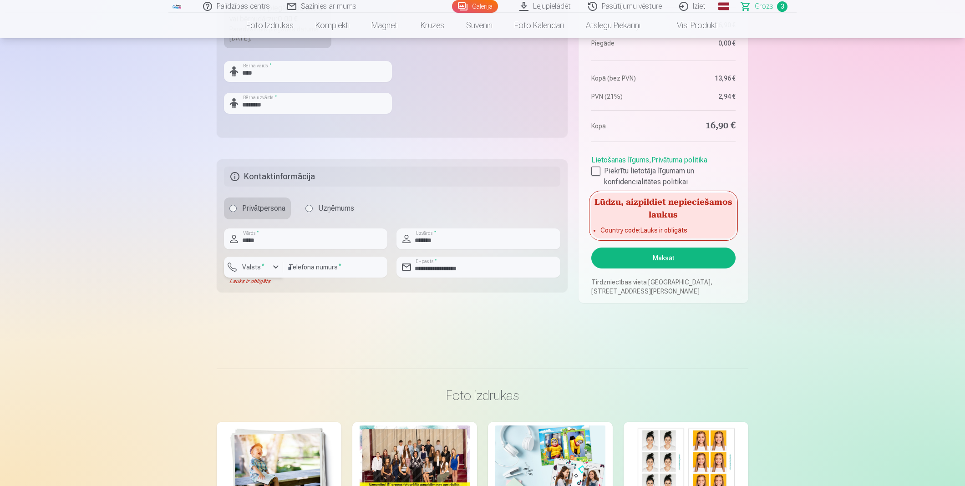
click at [255, 272] on div "button" at bounding box center [255, 268] width 27 height 9
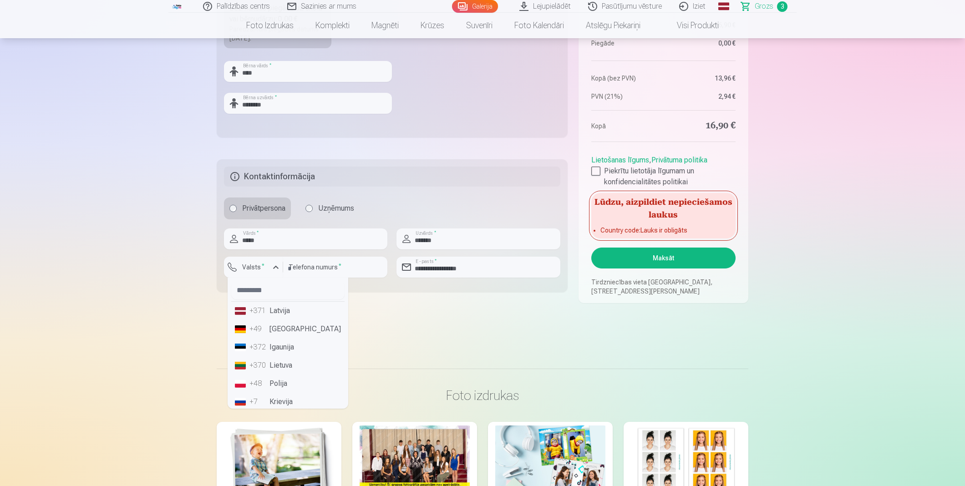
click at [281, 315] on li "+371 Latvija" at bounding box center [287, 311] width 113 height 18
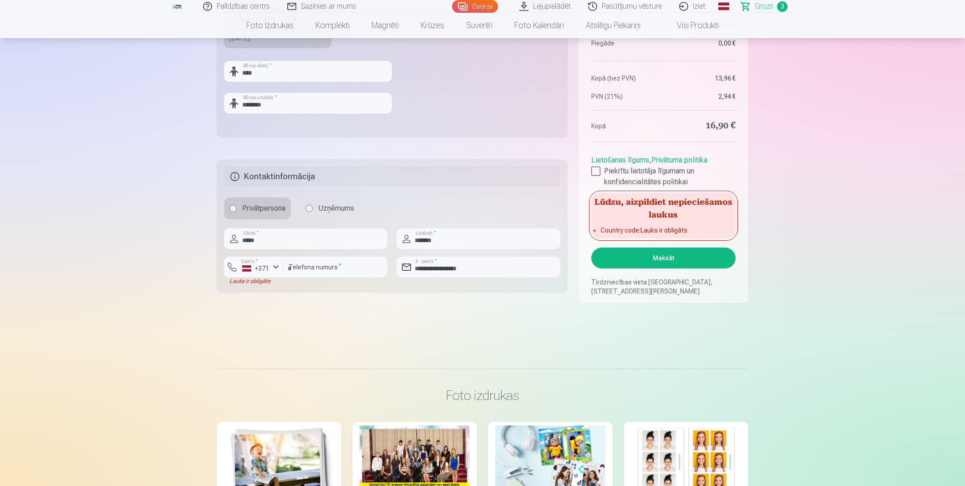
click at [695, 261] on button "Maksāt" at bounding box center [663, 258] width 144 height 21
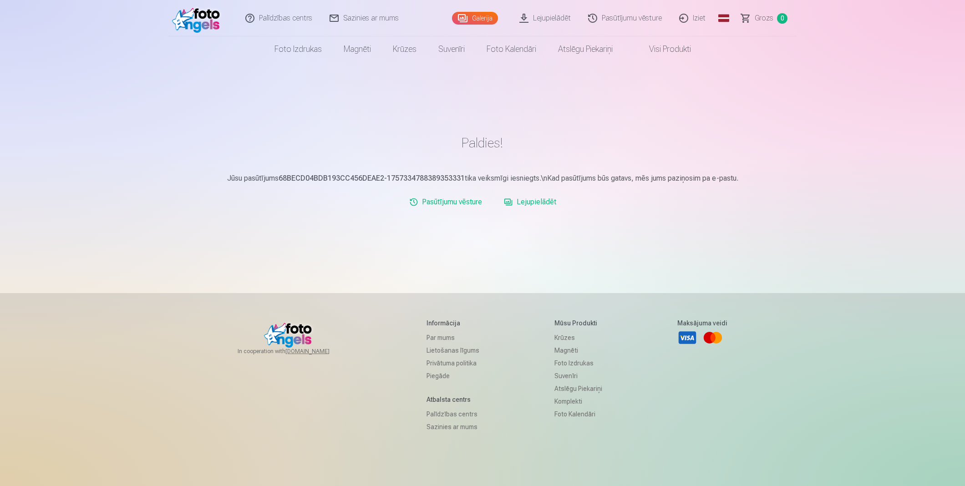
click at [526, 205] on link "Lejupielādēt" at bounding box center [530, 202] width 60 height 18
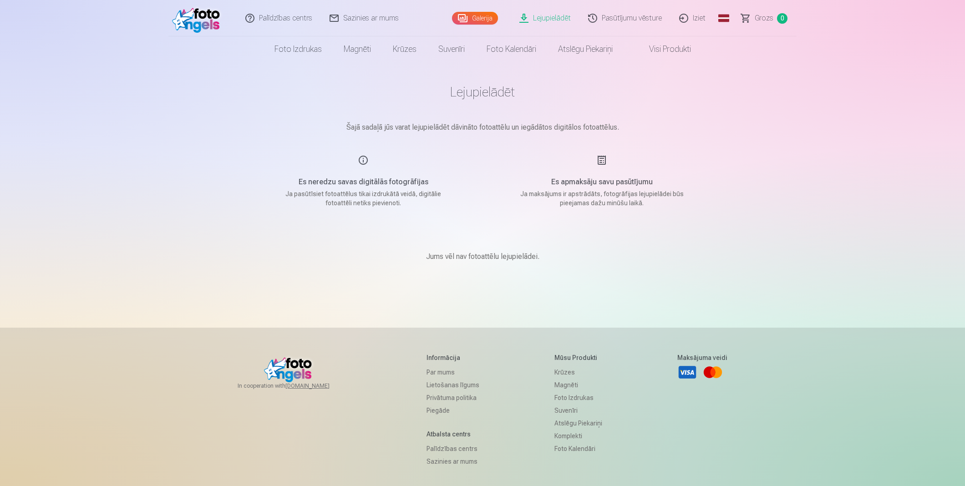
click at [659, 52] on link "Visi produkti" at bounding box center [663, 48] width 78 height 25
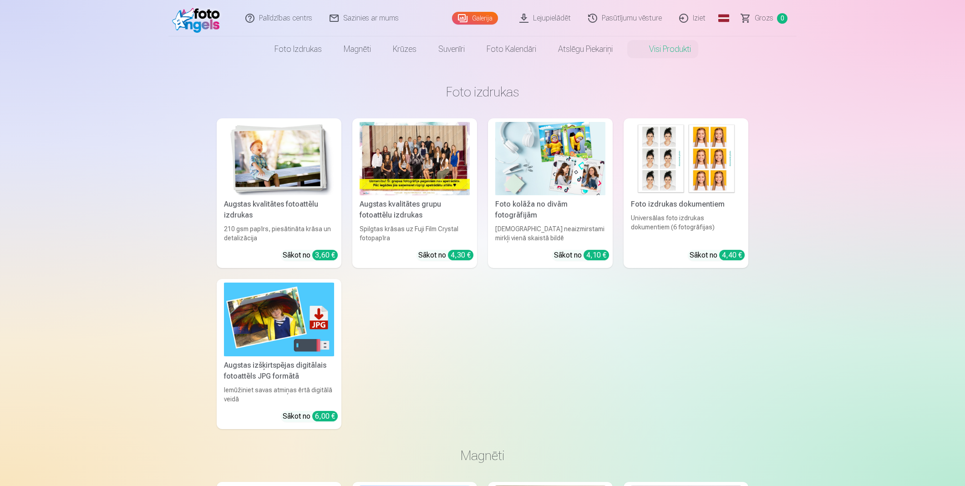
click at [761, 21] on span "Grozs" at bounding box center [764, 18] width 19 height 11
